Goal: Task Accomplishment & Management: Manage account settings

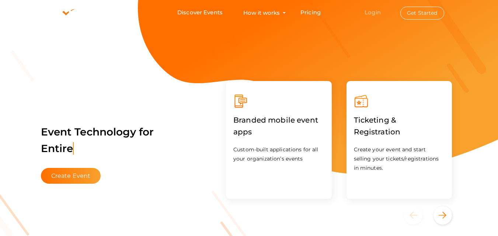
click at [366, 13] on link "Login" at bounding box center [373, 12] width 16 height 7
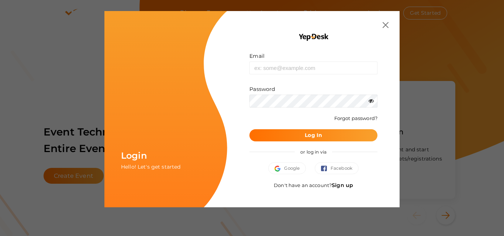
click at [338, 188] on link "Sign up" at bounding box center [341, 185] width 21 height 7
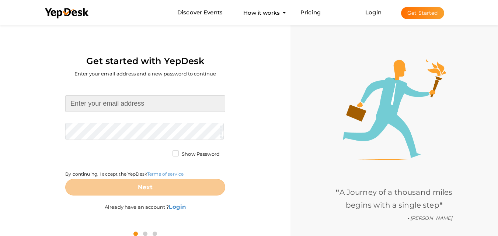
click at [135, 107] on input at bounding box center [145, 103] width 160 height 17
type input "[EMAIL_ADDRESS][DOMAIN_NAME]"
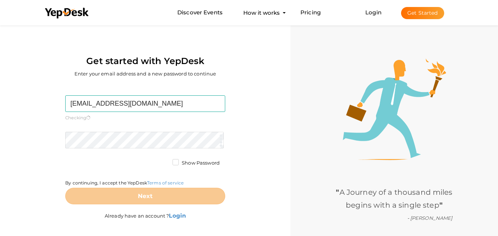
click at [104, 131] on form "lushandwellness9@gmail.com Required. Invalid email. Checking You already have a…" at bounding box center [145, 149] width 160 height 109
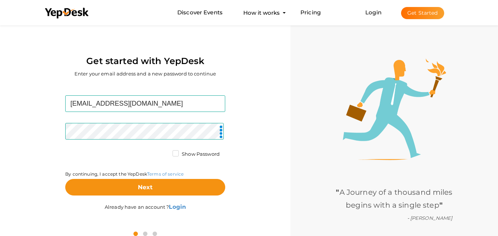
click at [178, 156] on label "Show Password" at bounding box center [196, 154] width 47 height 7
click at [165, 152] on input "Show Password" at bounding box center [165, 152] width 0 height 0
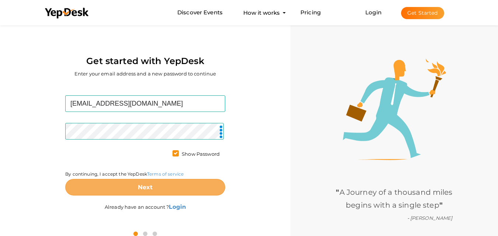
click at [136, 190] on button "Next" at bounding box center [145, 187] width 160 height 17
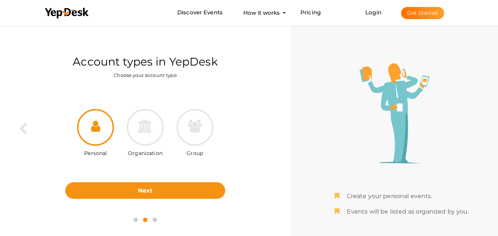
drag, startPoint x: 146, startPoint y: 131, endPoint x: 140, endPoint y: 159, distance: 29.1
click at [146, 131] on icon at bounding box center [145, 126] width 15 height 13
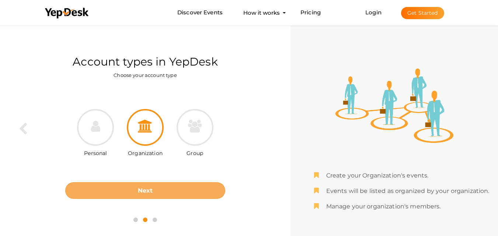
click at [139, 187] on b "Next" at bounding box center [145, 190] width 15 height 7
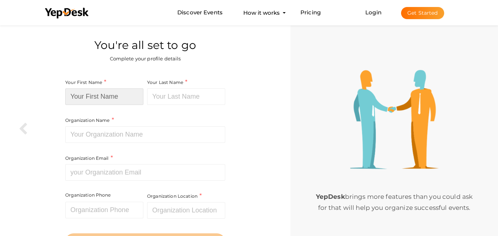
click at [101, 94] on input at bounding box center [104, 96] width 78 height 17
type input "Lushand"
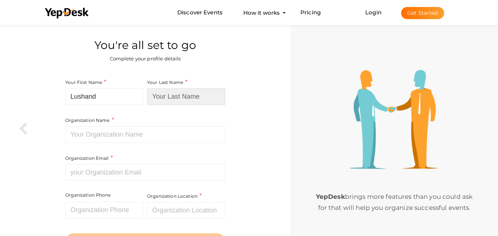
type input "wellness"
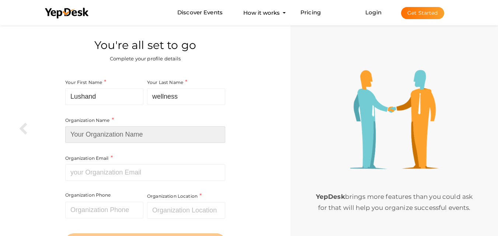
type input "[URL][DOMAIN_NAME]"
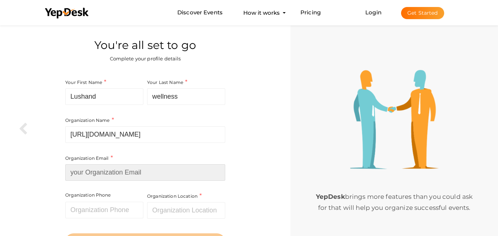
type input "[EMAIL_ADDRESS][DOMAIN_NAME]"
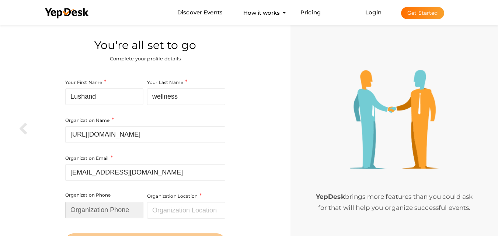
type input "3018181197"
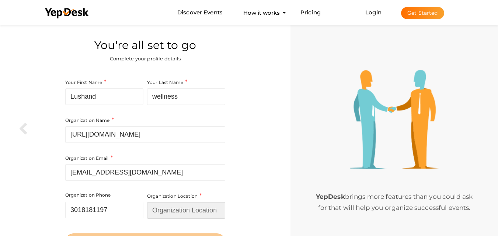
type input "[GEOGRAPHIC_DATA]"
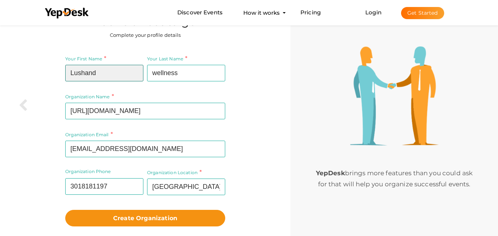
scroll to position [42, 0]
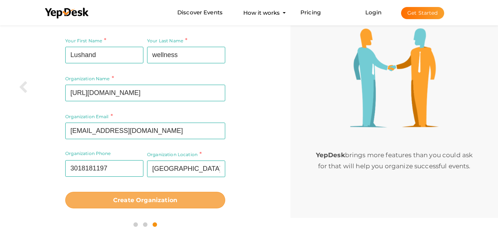
click at [135, 199] on b "Create Organization" at bounding box center [145, 200] width 64 height 7
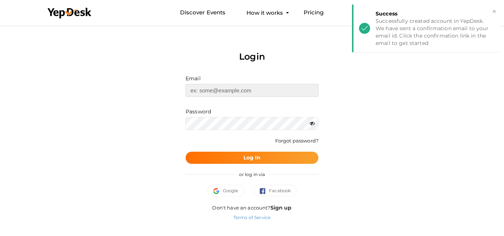
type input "[EMAIL_ADDRESS][DOMAIN_NAME]"
click at [250, 160] on b "Log In" at bounding box center [251, 157] width 17 height 7
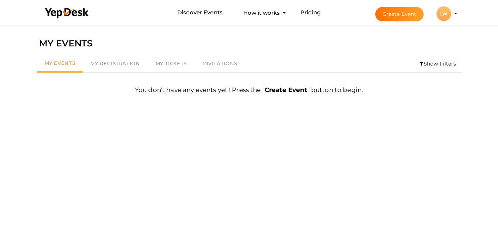
click at [456, 10] on li "Create Event LW LW Lushand wellness [EMAIL_ADDRESS][DOMAIN_NAME] Personal Profi…" at bounding box center [410, 13] width 98 height 27
click at [454, 12] on li "Create Event LW LW Lushand wellness [EMAIL_ADDRESS][DOMAIN_NAME] Personal Profi…" at bounding box center [410, 13] width 98 height 27
click at [456, 11] on li "Create Event LW LW Lushand wellness lushandwellness9@gmail.com Personal Profile…" at bounding box center [410, 13] width 98 height 27
click at [456, 12] on li "Create Event LW LW Lushand wellness lushandwellness9@gmail.com Personal Profile…" at bounding box center [410, 13] width 98 height 27
click at [445, 17] on div "LW" at bounding box center [443, 13] width 15 height 15
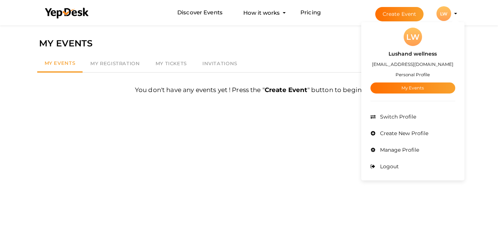
click at [415, 74] on small "Personal Profile" at bounding box center [413, 75] width 34 height 6
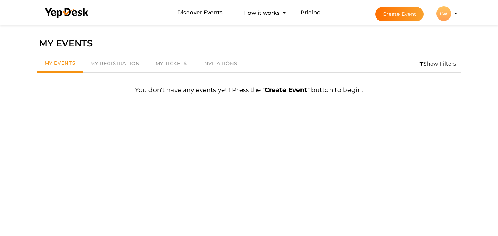
click at [445, 18] on div "LW" at bounding box center [443, 13] width 15 height 15
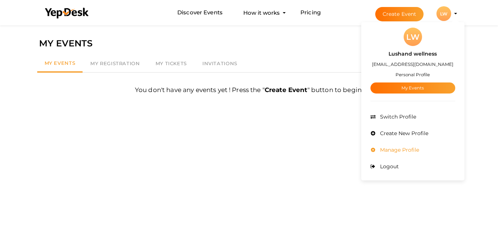
click at [407, 148] on span "Manage Profile" at bounding box center [398, 150] width 41 height 7
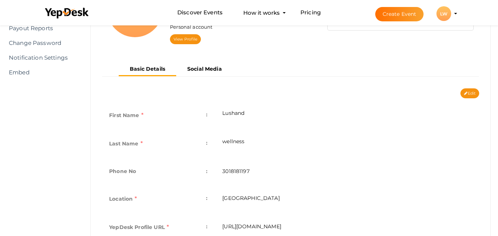
scroll to position [111, 0]
click at [247, 112] on td "Lushand" at bounding box center [347, 115] width 264 height 28
click at [305, 94] on div "Edit Cancel Save" at bounding box center [290, 93] width 389 height 10
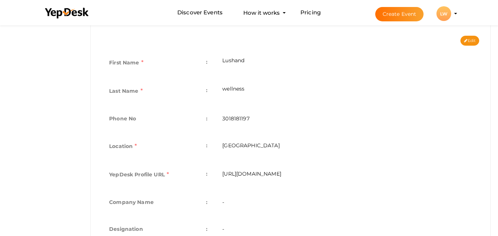
scroll to position [225, 0]
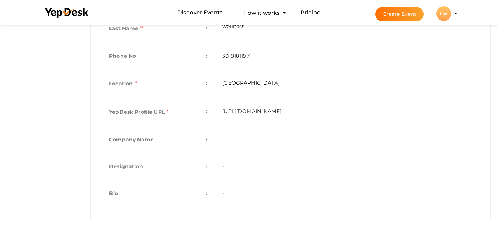
click at [235, 142] on td "-" at bounding box center [347, 140] width 264 height 27
click at [229, 142] on td "-" at bounding box center [347, 140] width 264 height 27
drag, startPoint x: 238, startPoint y: 136, endPoint x: 243, endPoint y: 137, distance: 4.8
click at [242, 137] on td "-" at bounding box center [347, 140] width 264 height 27
click at [250, 136] on td "-" at bounding box center [347, 140] width 264 height 27
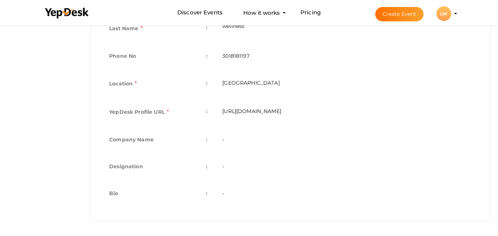
click at [223, 139] on td "-" at bounding box center [347, 140] width 264 height 27
click at [223, 140] on td "-" at bounding box center [347, 140] width 264 height 27
click at [219, 141] on td "-" at bounding box center [347, 140] width 264 height 27
click at [222, 194] on td "-" at bounding box center [347, 194] width 264 height 27
click at [208, 194] on td "Bio :" at bounding box center [158, 194] width 113 height 27
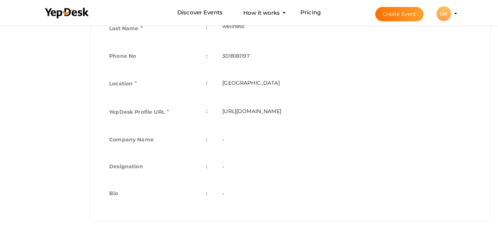
click at [208, 194] on span ":" at bounding box center [206, 193] width 1 height 10
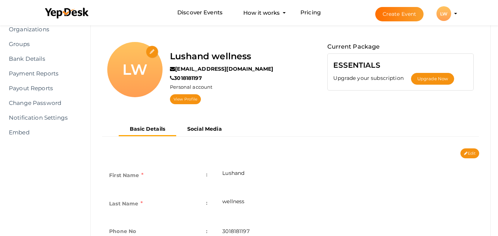
scroll to position [41, 0]
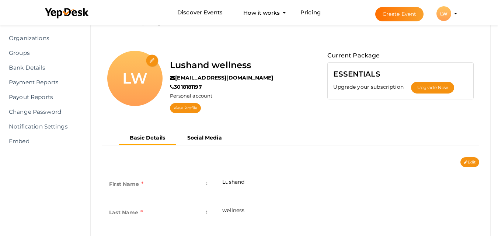
drag, startPoint x: 466, startPoint y: 161, endPoint x: 457, endPoint y: 161, distance: 8.1
click at [466, 161] on icon at bounding box center [465, 163] width 3 height 4
type input "Lushand"
type input "wellness"
type input "3018181197"
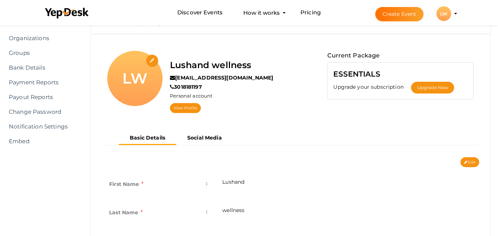
type input "[GEOGRAPHIC_DATA]"
type input "lushand-wellness"
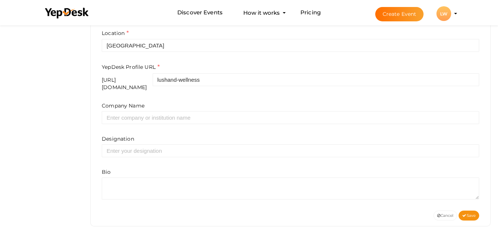
scroll to position [281, 0]
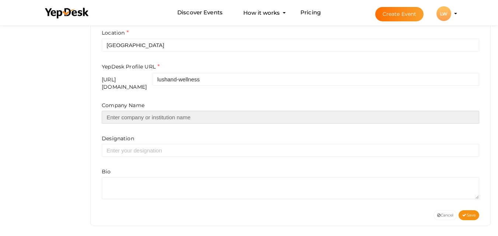
click at [136, 112] on input "text" at bounding box center [290, 117] width 377 height 13
type input "lushandwellness"
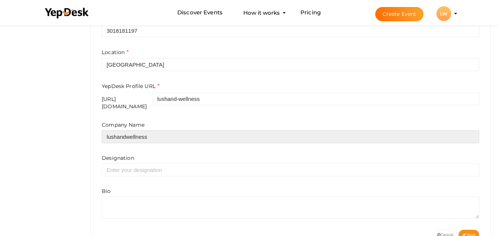
scroll to position [244, 0]
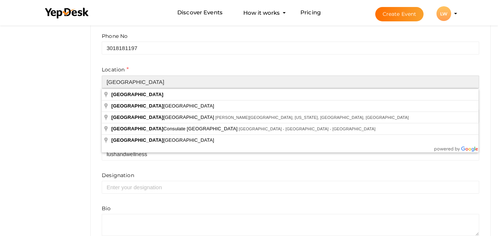
click at [152, 81] on input "[GEOGRAPHIC_DATA]" at bounding box center [290, 82] width 377 height 13
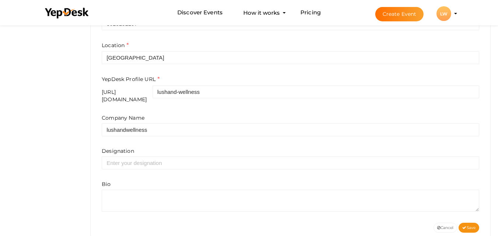
scroll to position [281, 0]
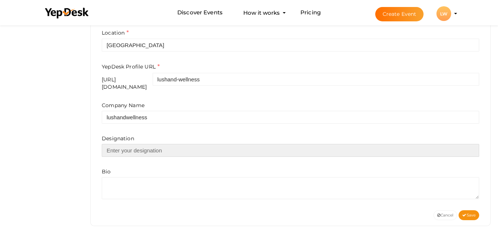
click at [131, 144] on input "text" at bounding box center [290, 150] width 377 height 13
type input "Medical Spa & Health‑Wellness Center"
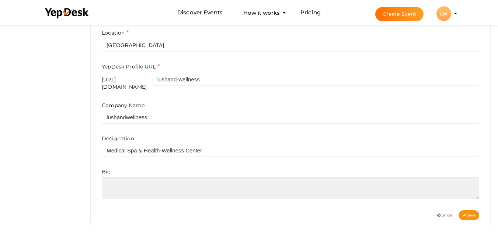
click at [118, 179] on textarea at bounding box center [290, 188] width 377 height 22
paste textarea "At Lush & Wellness, we offer personalized medical weight loss programs in [GEOG…"
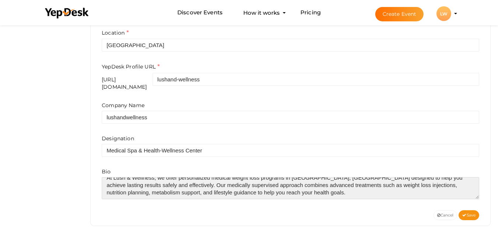
scroll to position [7, 0]
type textarea "At Lush & Wellness, we offer personalized medical weight loss programs in [GEOG…"
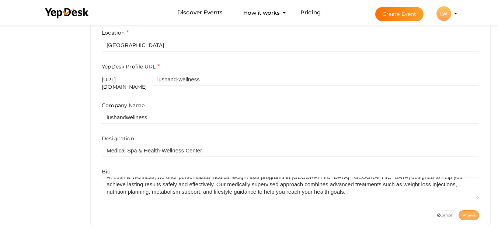
click at [464, 214] on icon at bounding box center [464, 216] width 4 height 4
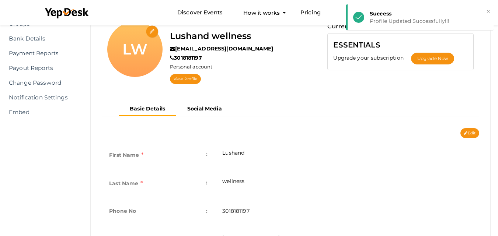
scroll to position [0, 0]
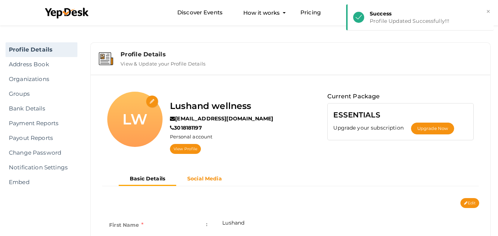
click at [198, 176] on b "Social Media" at bounding box center [204, 178] width 35 height 7
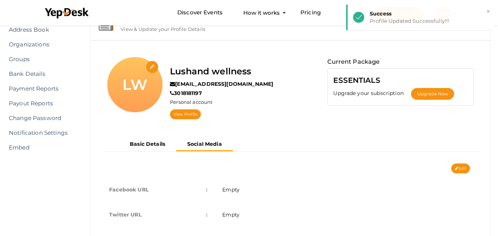
scroll to position [67, 0]
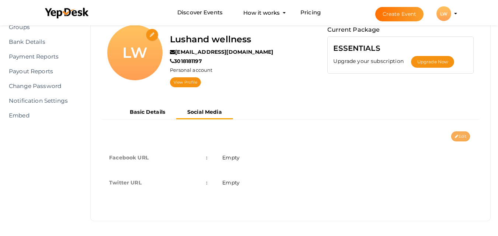
click at [459, 136] on button "Edit" at bounding box center [460, 137] width 19 height 10
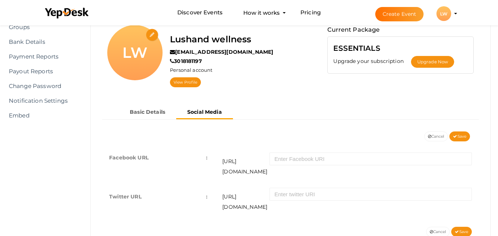
scroll to position [80, 0]
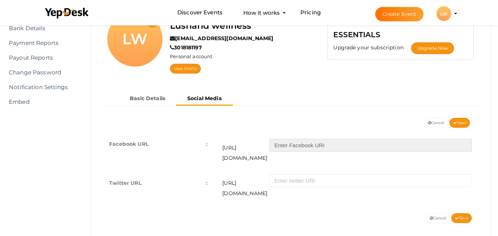
click at [298, 147] on input "text" at bounding box center [370, 145] width 202 height 13
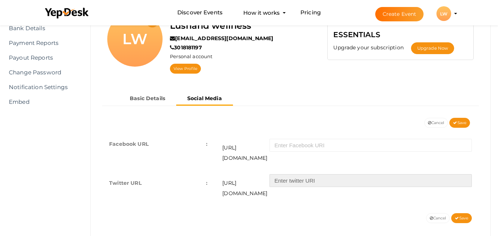
click at [290, 174] on input "text" at bounding box center [370, 180] width 202 height 13
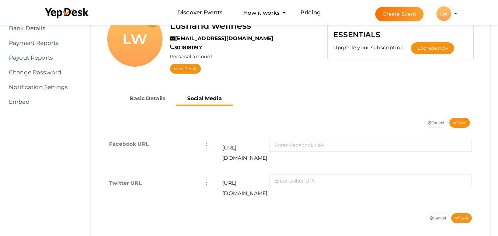
drag, startPoint x: 177, startPoint y: 131, endPoint x: 158, endPoint y: 125, distance: 20.1
click at [175, 131] on div "Facebook URL : [URL][DOMAIN_NAME] Twitter URL : [URL][DOMAIN_NAME]" at bounding box center [290, 171] width 389 height 86
click at [458, 123] on span "Save" at bounding box center [459, 123] width 13 height 5
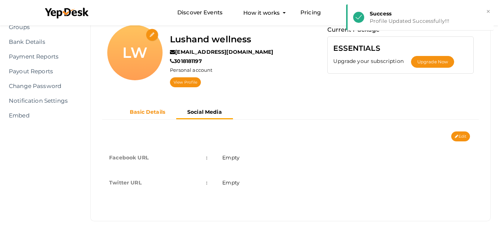
click at [147, 114] on b "Basic Details" at bounding box center [147, 112] width 35 height 7
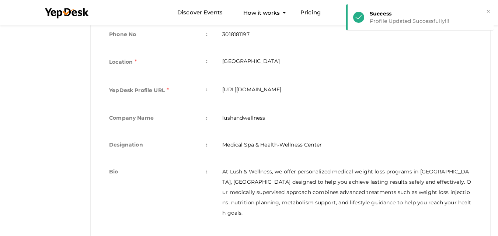
scroll to position [254, 0]
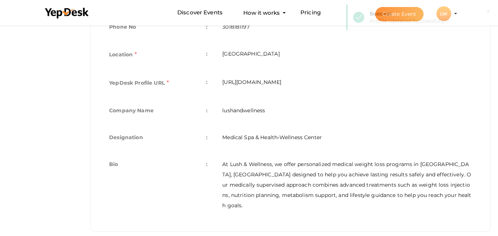
click at [413, 196] on td "At Lush & Wellness, we offer personalized medical weight loss programs in [GEOG…" at bounding box center [347, 185] width 264 height 66
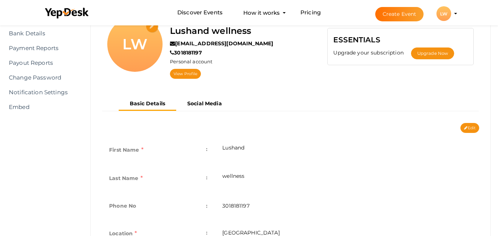
scroll to position [33, 0]
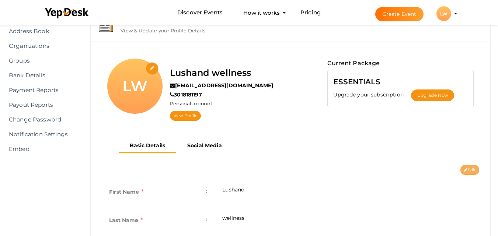
click at [472, 167] on button "Edit" at bounding box center [469, 170] width 19 height 10
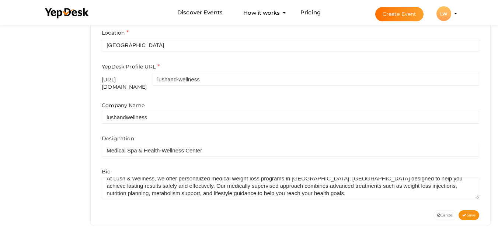
scroll to position [7, 0]
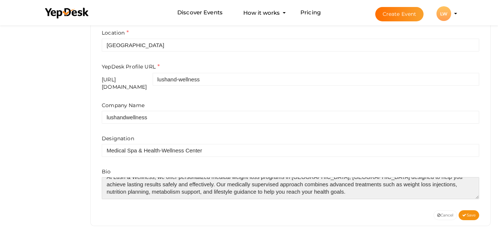
click at [272, 189] on textarea at bounding box center [290, 188] width 377 height 22
paste textarea "[URL][DOMAIN_NAME]"
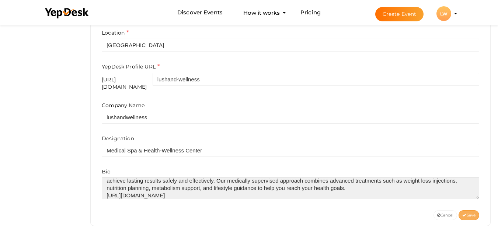
type textarea "At Lush & Wellness, we offer personalized medical weight loss programs in [GEOG…"
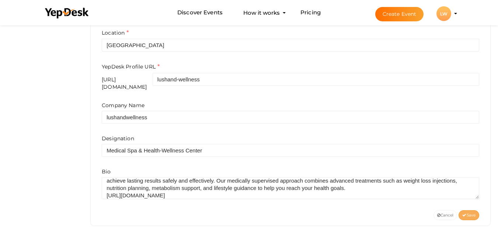
click at [469, 213] on span "Save" at bounding box center [468, 215] width 13 height 5
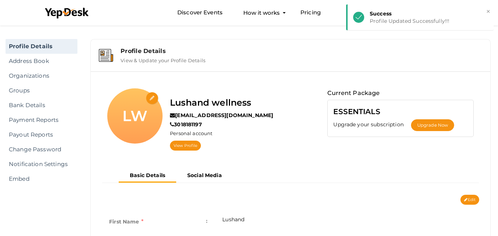
scroll to position [0, 0]
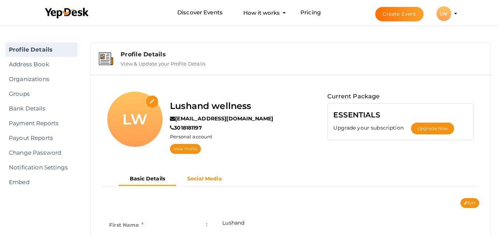
click at [200, 178] on b "Social Media" at bounding box center [204, 178] width 35 height 7
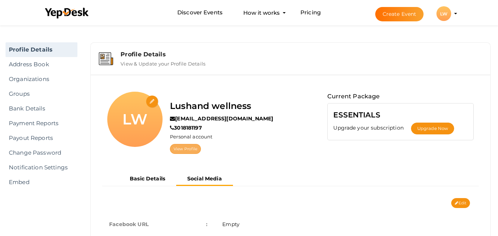
click at [181, 152] on link "View Profile" at bounding box center [185, 149] width 31 height 10
